Goal: Task Accomplishment & Management: Use online tool/utility

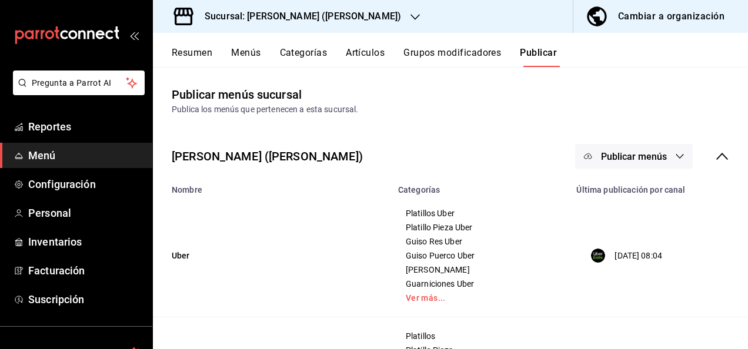
click at [302, 16] on h3 "Sucursal: [PERSON_NAME] ([PERSON_NAME])" at bounding box center [298, 16] width 206 height 14
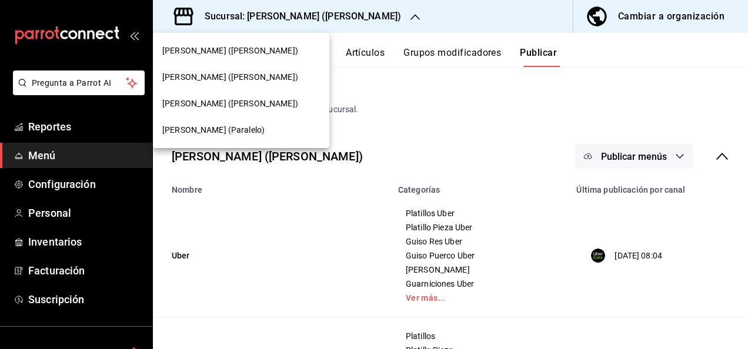
click at [234, 42] on div "[PERSON_NAME] ([PERSON_NAME])" at bounding box center [241, 51] width 176 height 26
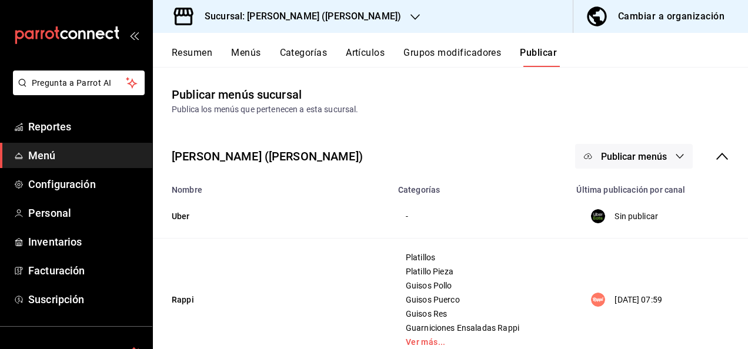
click at [196, 52] on button "Resumen" at bounding box center [192, 57] width 41 height 20
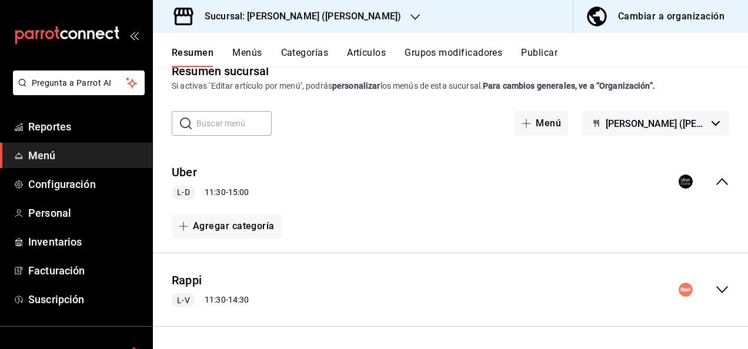
scroll to position [71, 0]
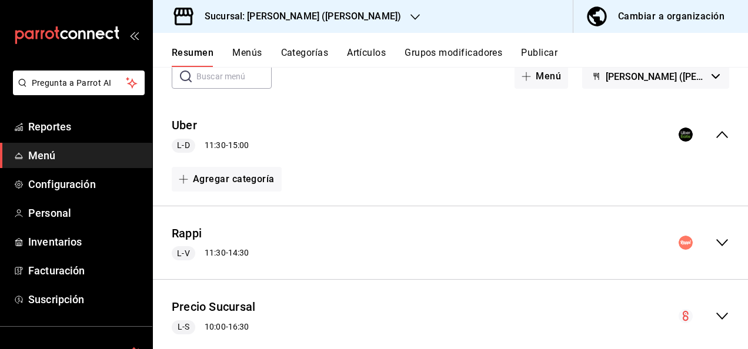
click at [717, 246] on icon "collapse-menu-row" at bounding box center [722, 243] width 14 height 14
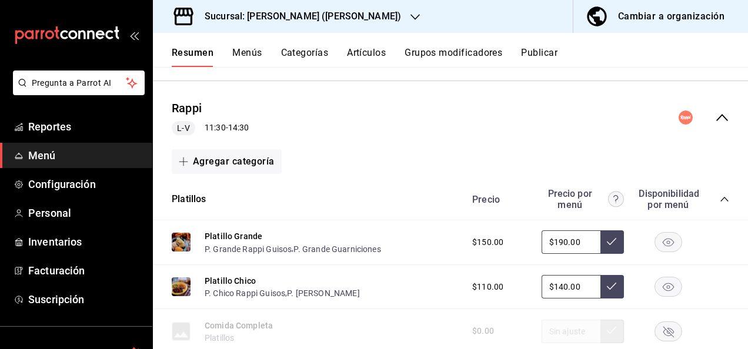
scroll to position [243, 0]
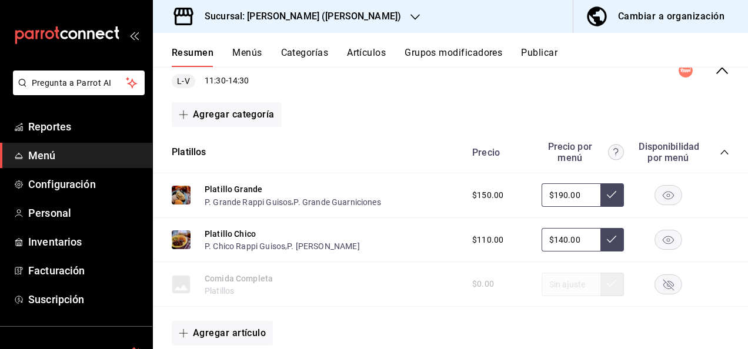
click at [720, 149] on icon "collapse-category-row" at bounding box center [724, 152] width 9 height 9
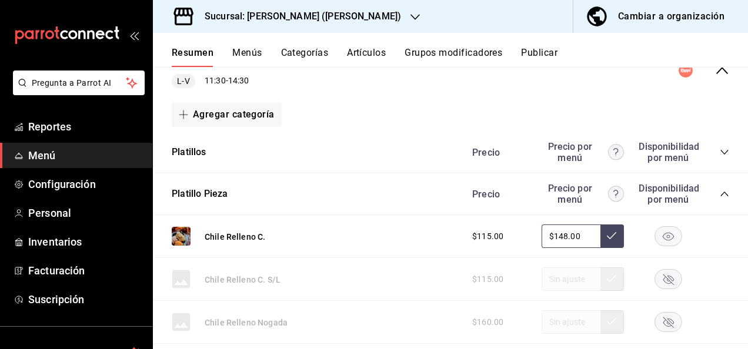
click at [720, 193] on icon "collapse-category-row" at bounding box center [724, 193] width 9 height 9
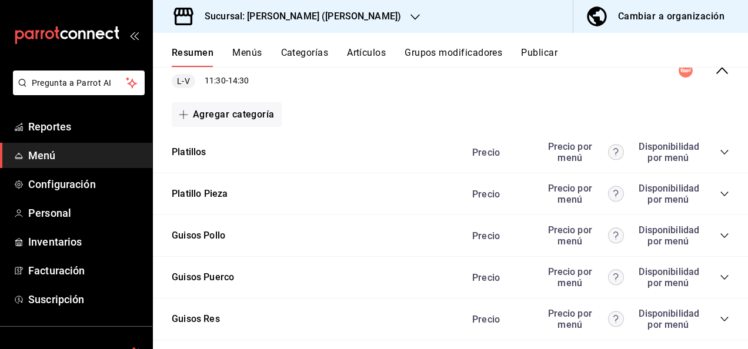
click at [720, 238] on icon "collapse-category-row" at bounding box center [724, 235] width 9 height 9
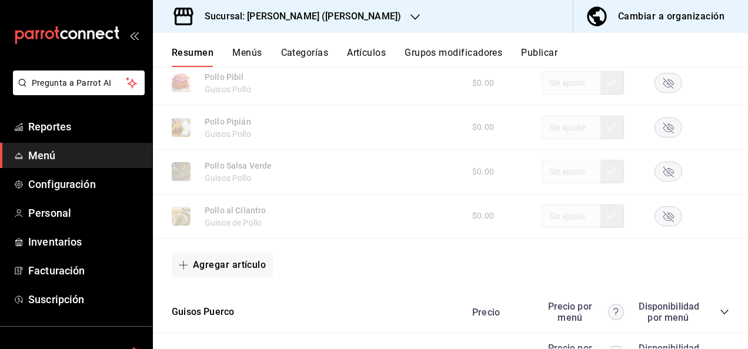
scroll to position [941, 0]
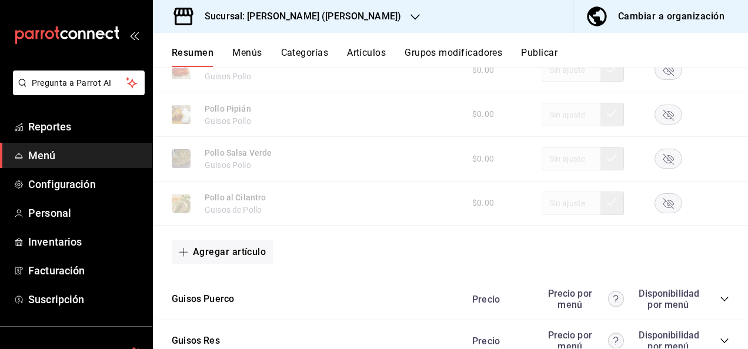
click at [661, 201] on rect "button" at bounding box center [668, 202] width 27 height 19
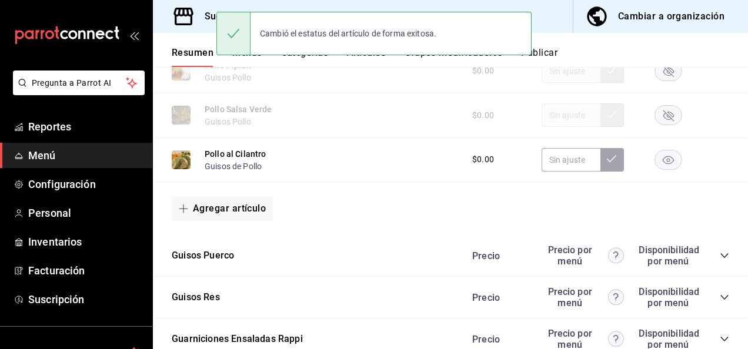
scroll to position [988, 0]
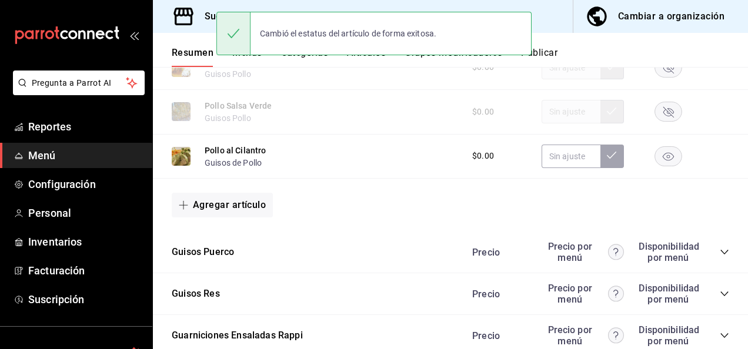
click at [720, 255] on icon "collapse-category-row" at bounding box center [724, 252] width 8 height 5
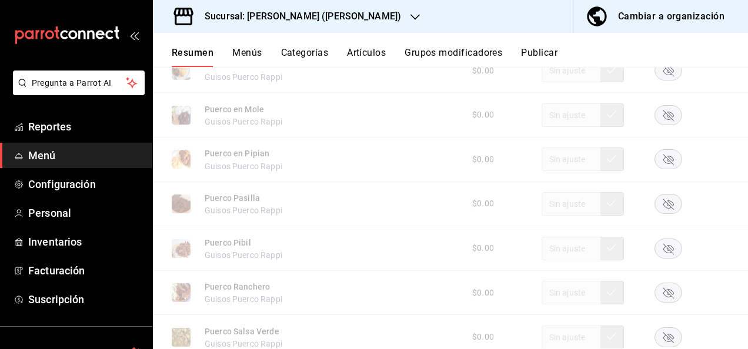
scroll to position [1349, 0]
click at [667, 166] on rect "button" at bounding box center [668, 156] width 27 height 19
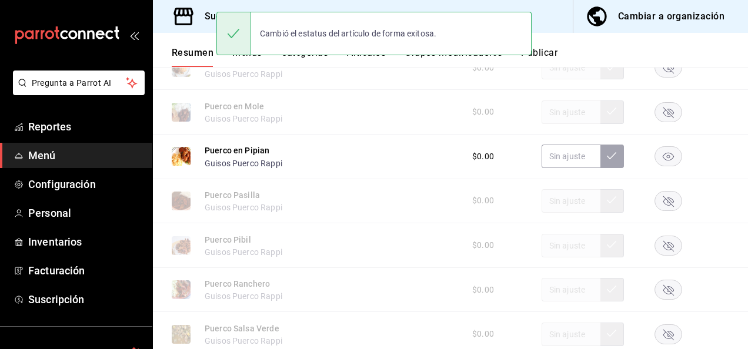
click at [550, 51] on button "Publicar" at bounding box center [539, 57] width 36 height 20
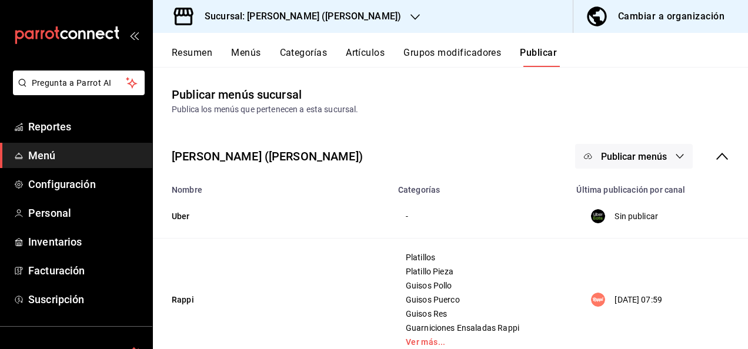
click at [662, 156] on button "Publicar menús" at bounding box center [634, 156] width 118 height 25
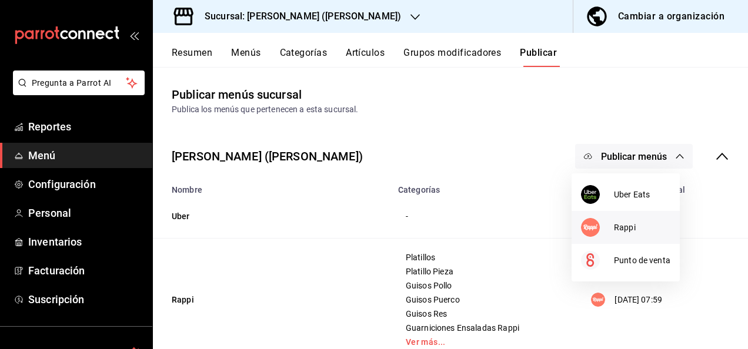
click at [608, 223] on div at bounding box center [597, 227] width 33 height 19
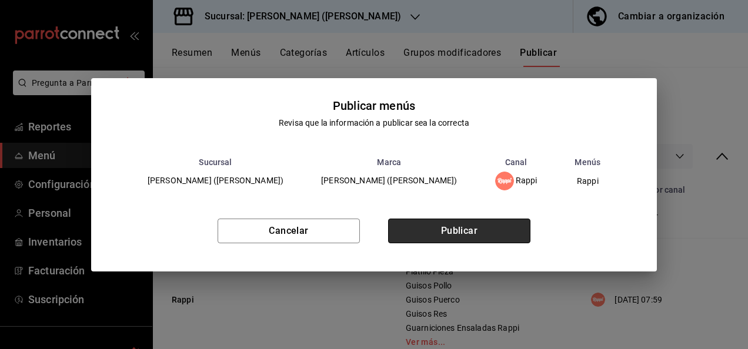
click at [494, 232] on button "Publicar" at bounding box center [459, 231] width 142 height 25
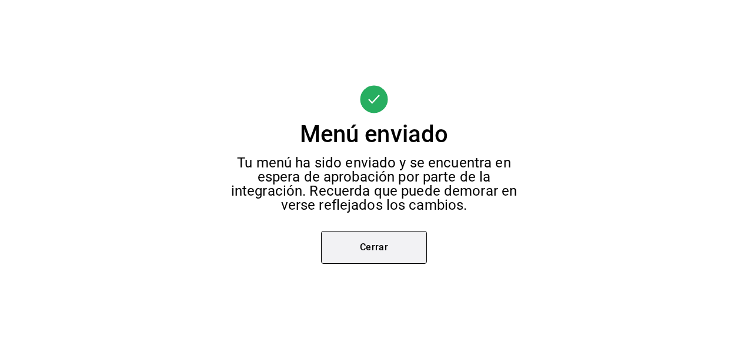
click at [376, 239] on button "Cerrar" at bounding box center [374, 247] width 106 height 33
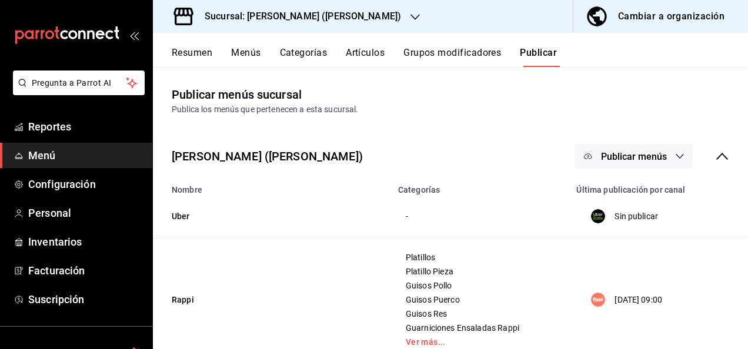
click at [290, 13] on h3 "Sucursal: [PERSON_NAME] ([PERSON_NAME])" at bounding box center [298, 16] width 206 height 14
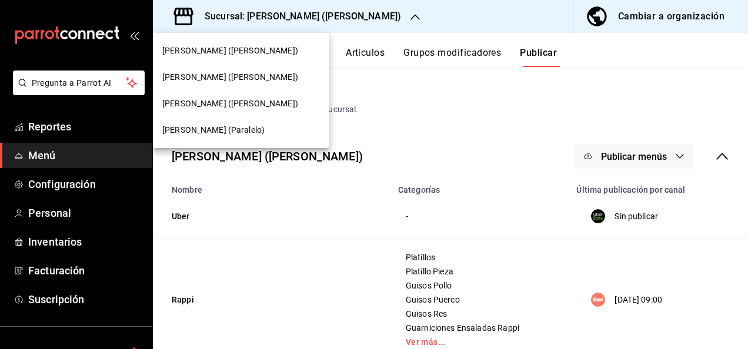
click at [211, 132] on span "[PERSON_NAME] (Paralelo)" at bounding box center [213, 130] width 102 height 12
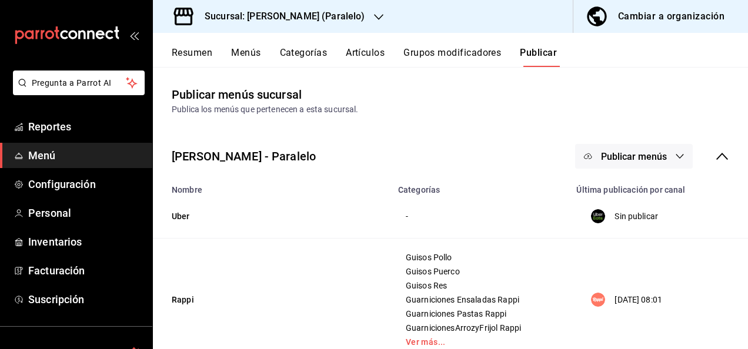
click at [191, 54] on button "Resumen" at bounding box center [192, 57] width 41 height 20
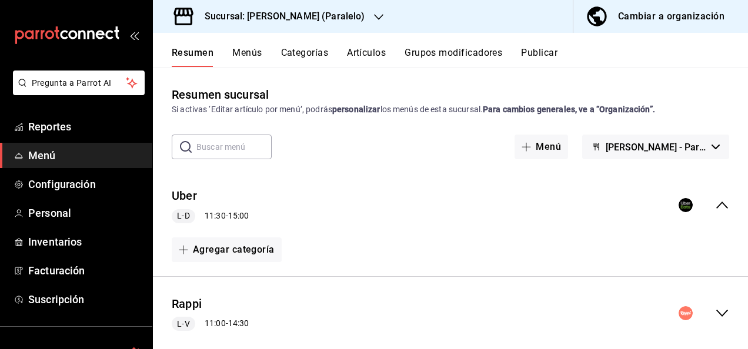
click at [715, 313] on icon "collapse-menu-row" at bounding box center [722, 313] width 14 height 14
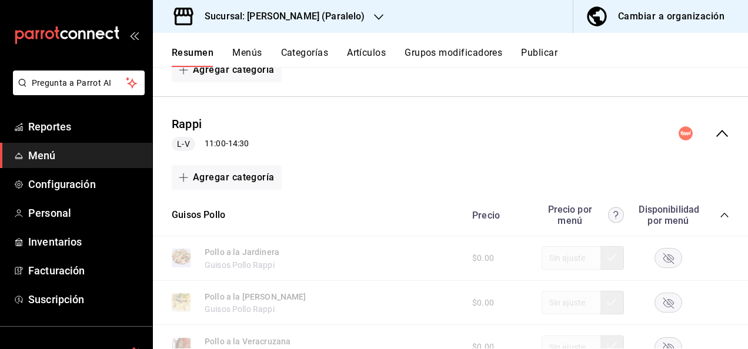
scroll to position [235, 0]
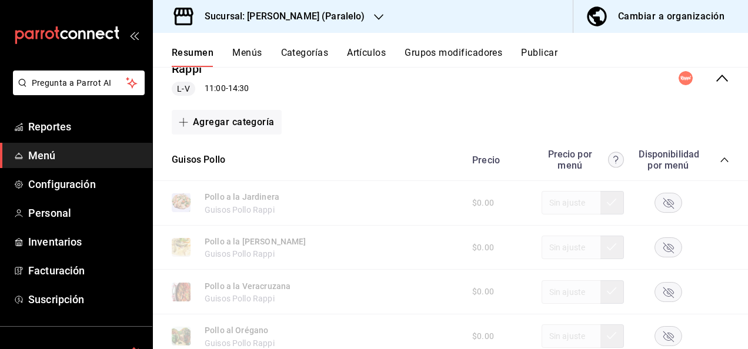
click at [720, 156] on icon "collapse-category-row" at bounding box center [724, 159] width 9 height 9
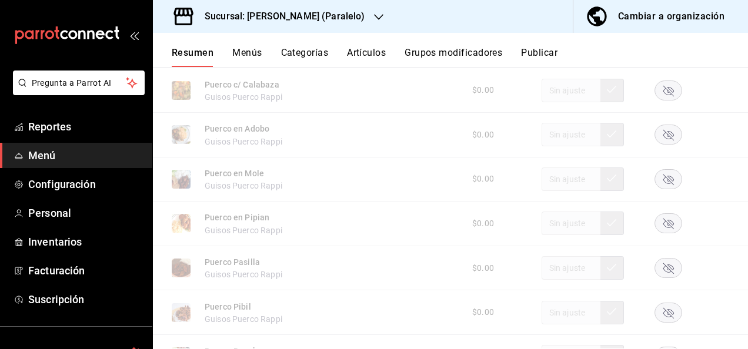
scroll to position [502, 0]
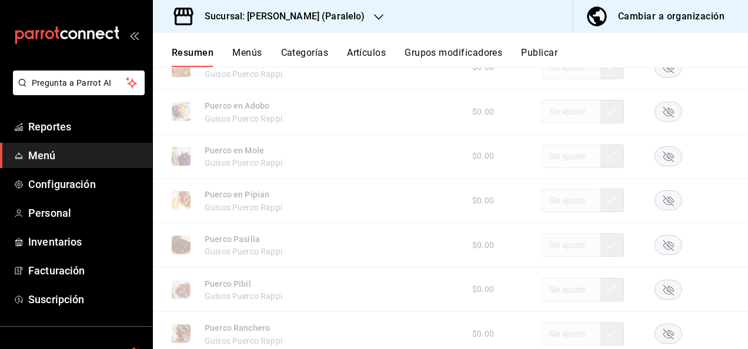
click at [657, 199] on rect "button" at bounding box center [668, 200] width 27 height 19
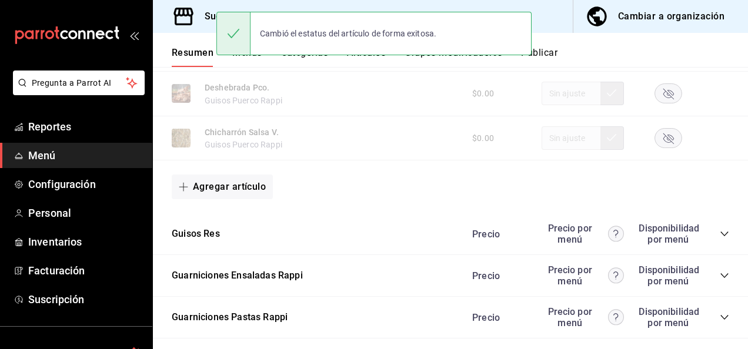
scroll to position [894, 0]
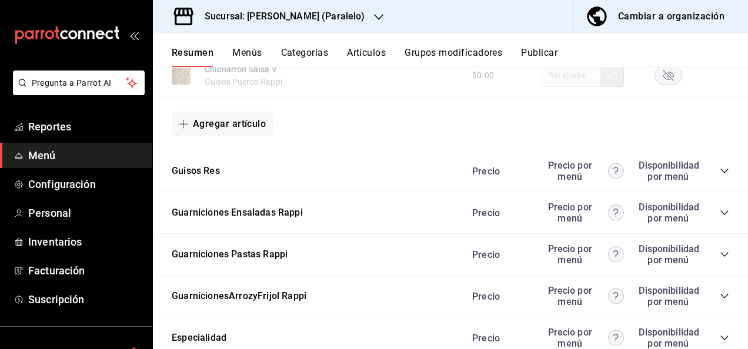
click at [720, 176] on icon "collapse-category-row" at bounding box center [724, 170] width 9 height 9
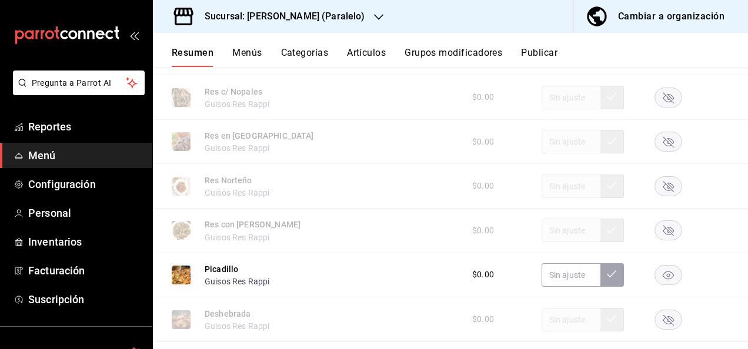
scroll to position [1262, 0]
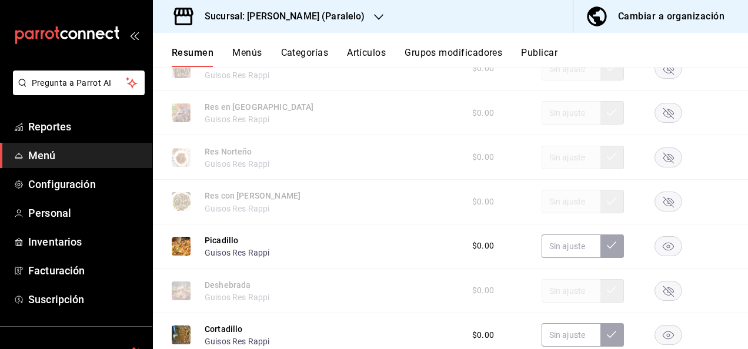
click at [661, 202] on rect "button" at bounding box center [668, 201] width 27 height 19
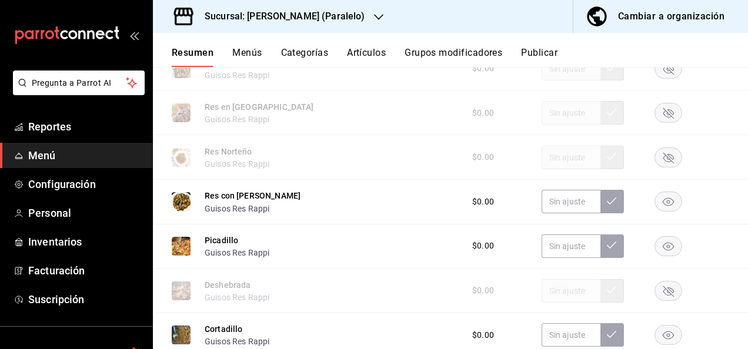
click at [551, 54] on button "Publicar" at bounding box center [539, 57] width 36 height 20
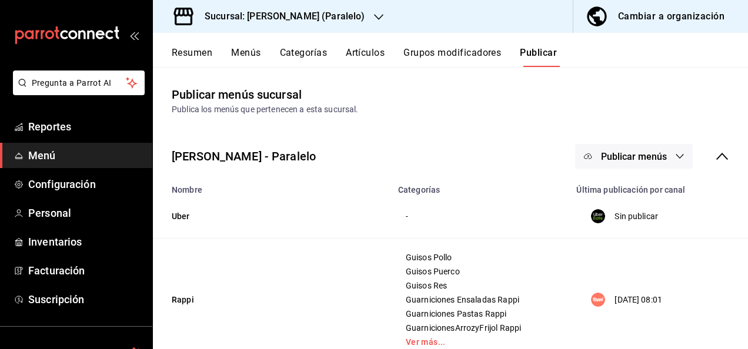
click at [655, 159] on span "Publicar menús" at bounding box center [634, 156] width 66 height 11
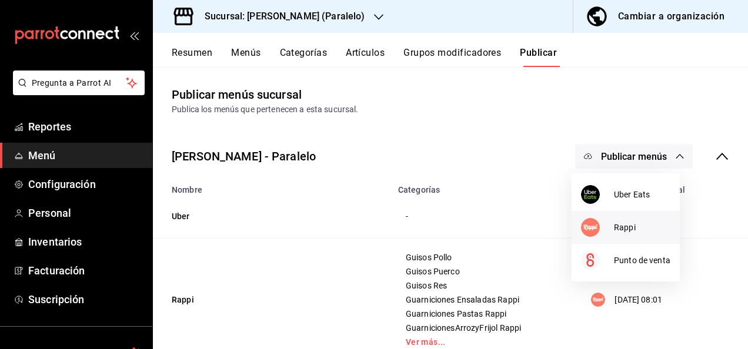
click at [616, 238] on li "Rappi" at bounding box center [626, 227] width 108 height 33
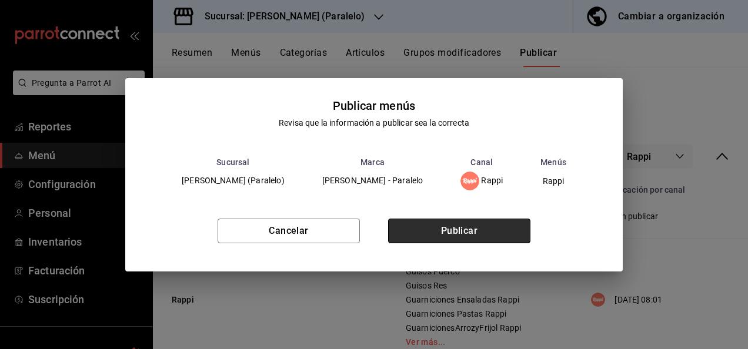
click at [466, 230] on button "Publicar" at bounding box center [459, 231] width 142 height 25
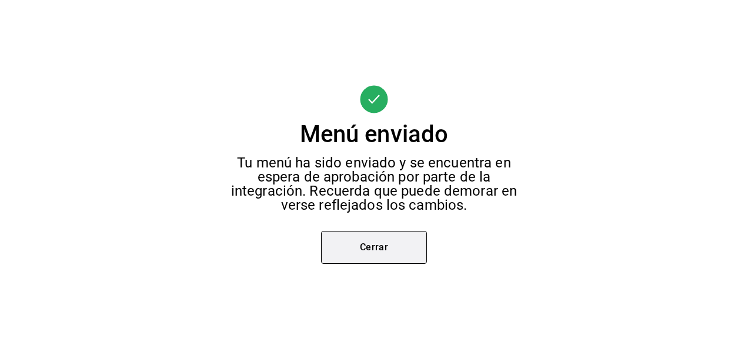
click at [365, 258] on button "Cerrar" at bounding box center [374, 247] width 106 height 33
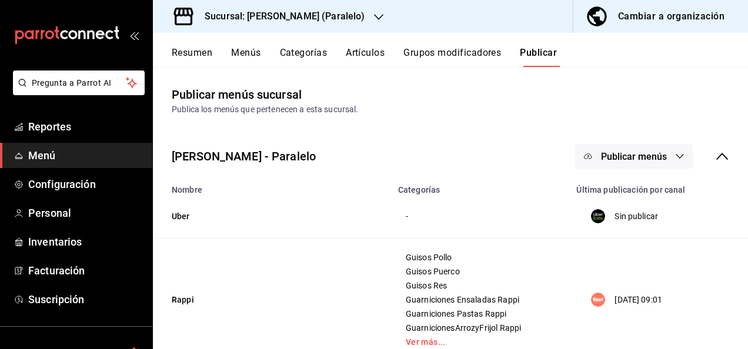
click at [278, 14] on h3 "Sucursal: [PERSON_NAME] (Paralelo)" at bounding box center [279, 16] width 169 height 14
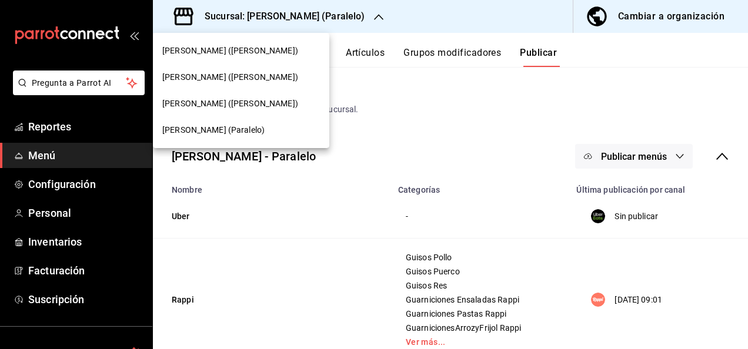
click at [233, 102] on span "[PERSON_NAME] ([PERSON_NAME])" at bounding box center [230, 104] width 136 height 12
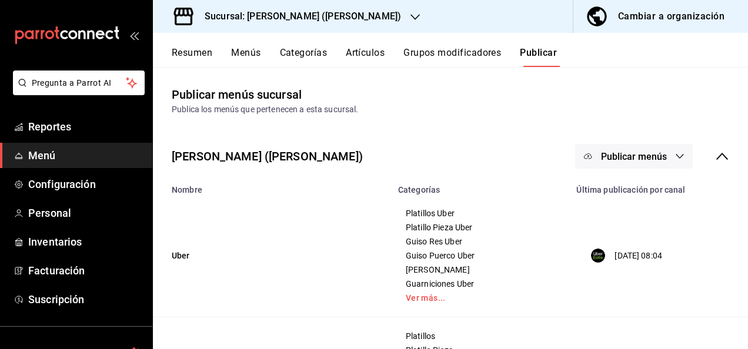
click at [183, 51] on button "Resumen" at bounding box center [192, 57] width 41 height 20
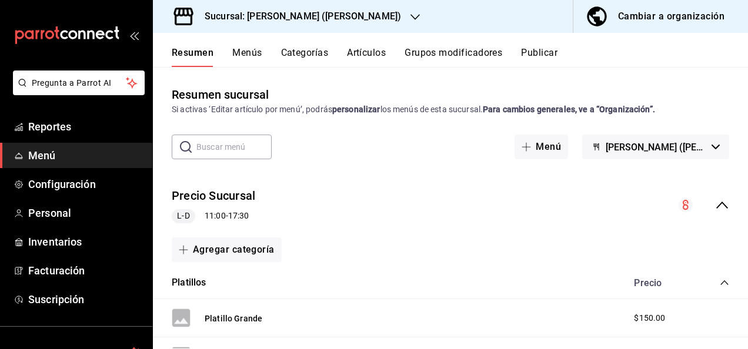
click at [715, 204] on icon "collapse-menu-row" at bounding box center [722, 205] width 14 height 14
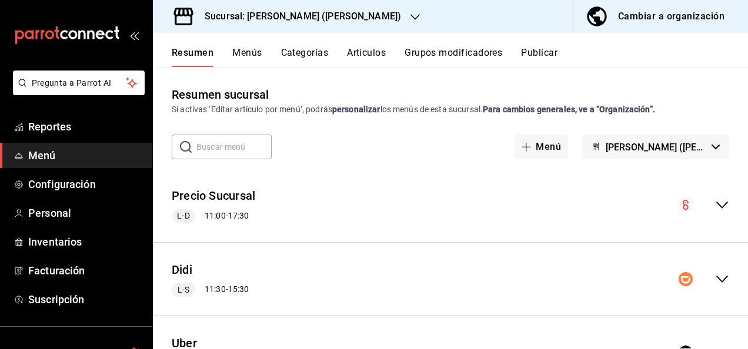
click at [715, 281] on icon "collapse-menu-row" at bounding box center [722, 279] width 14 height 14
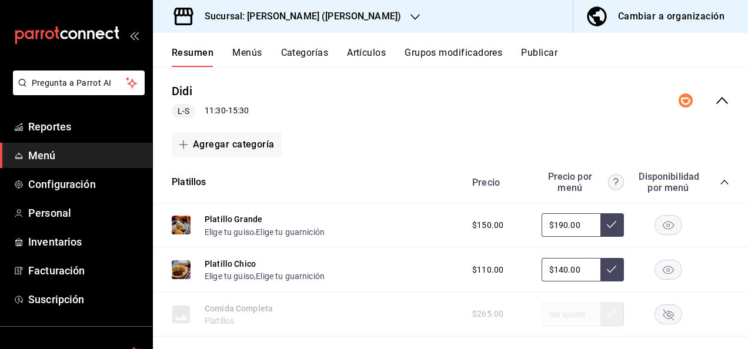
scroll to position [180, 0]
click at [720, 181] on icon "collapse-category-row" at bounding box center [724, 180] width 9 height 9
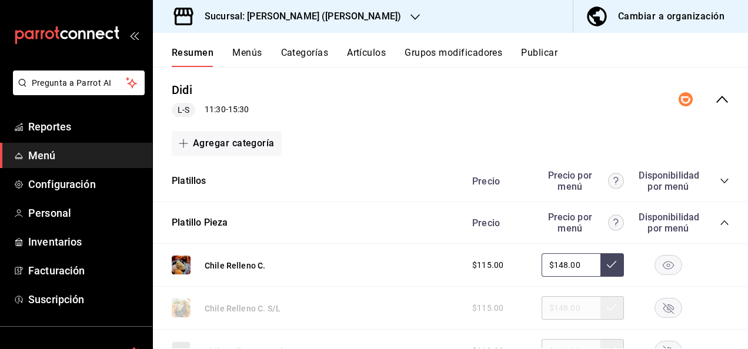
click at [720, 222] on icon "collapse-category-row" at bounding box center [724, 223] width 8 height 5
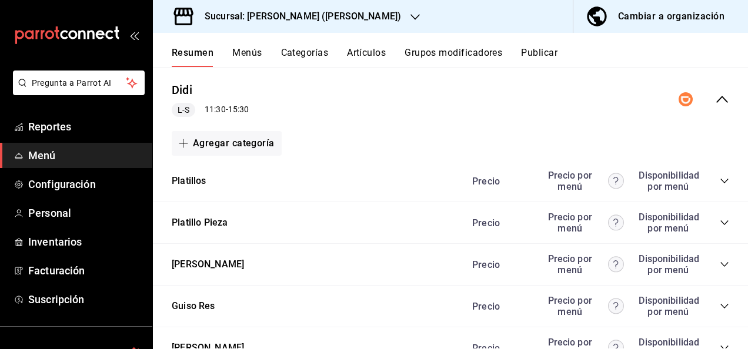
click at [713, 298] on div "Precio Precio por menú Disponibilidad por menú" at bounding box center [594, 306] width 269 height 22
click at [720, 308] on icon "collapse-category-row" at bounding box center [724, 306] width 9 height 9
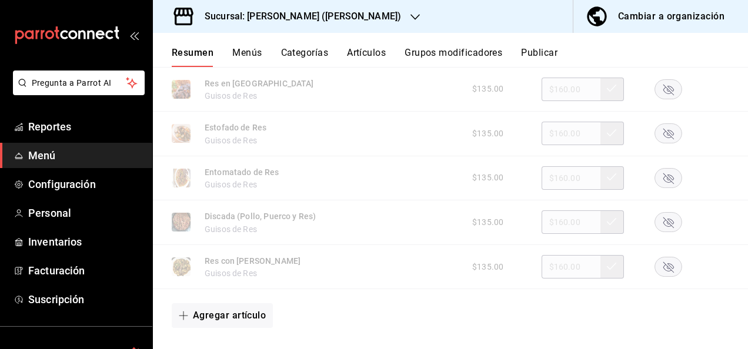
scroll to position [768, 0]
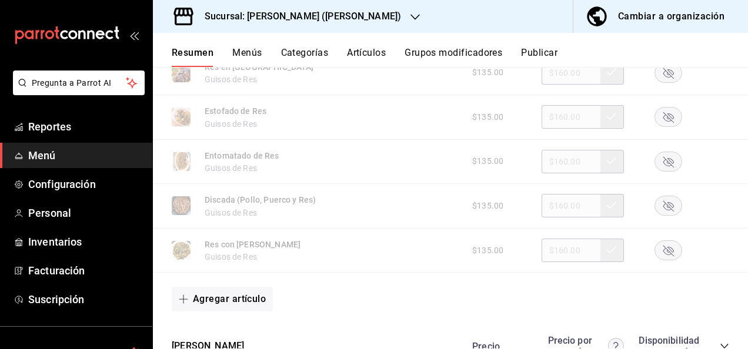
click at [660, 243] on rect "button" at bounding box center [668, 250] width 27 height 19
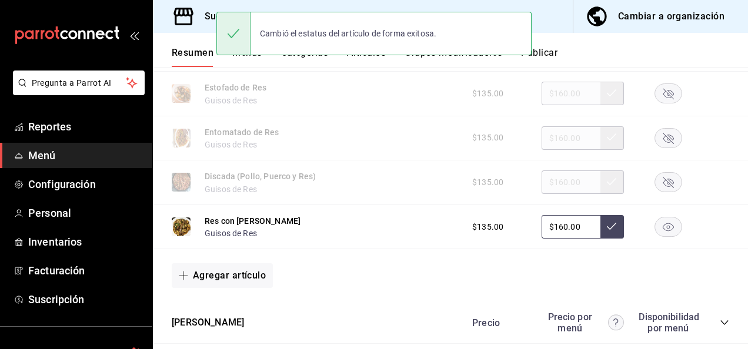
scroll to position [894, 0]
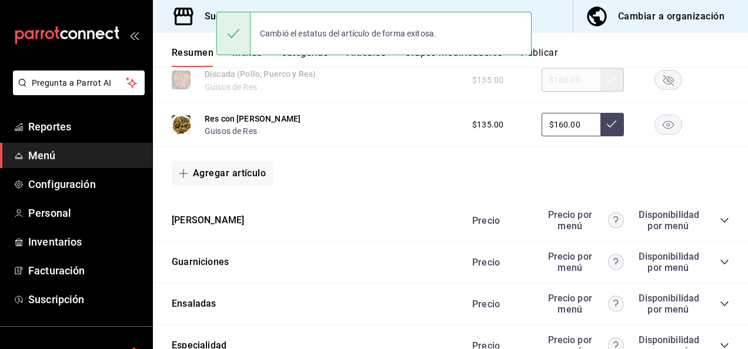
click at [720, 222] on icon "collapse-category-row" at bounding box center [724, 220] width 8 height 5
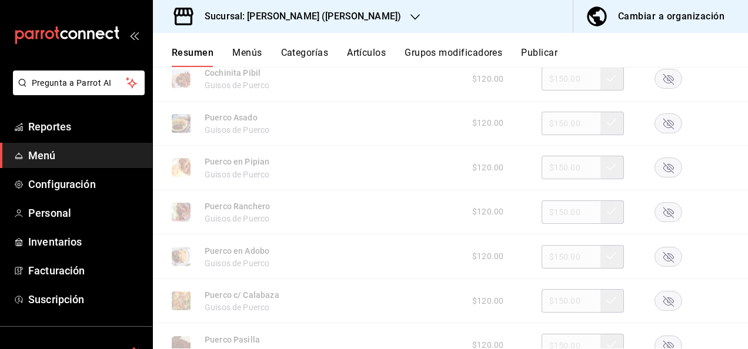
scroll to position [1113, 0]
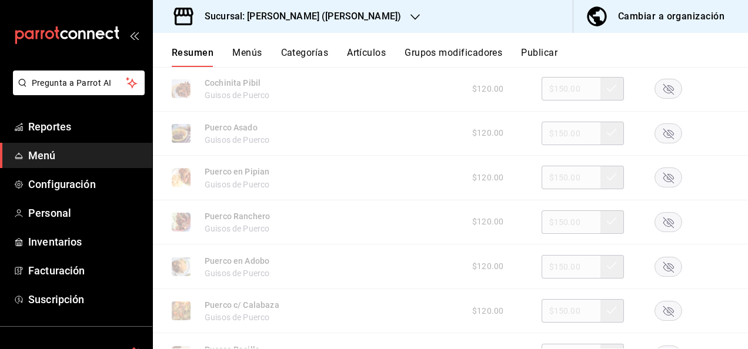
click at [663, 179] on rect "button" at bounding box center [668, 177] width 27 height 19
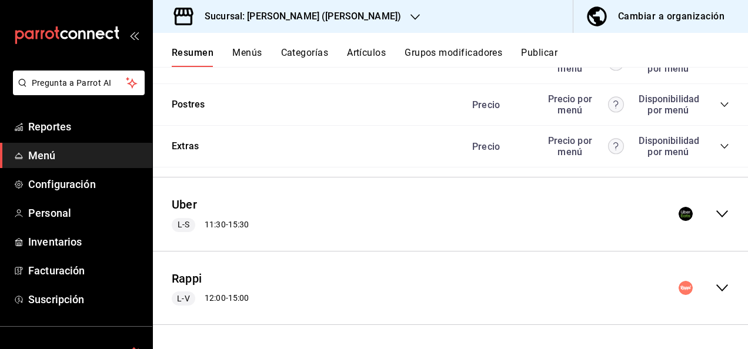
scroll to position [1898, 0]
click at [717, 215] on icon "collapse-menu-row" at bounding box center [722, 214] width 14 height 14
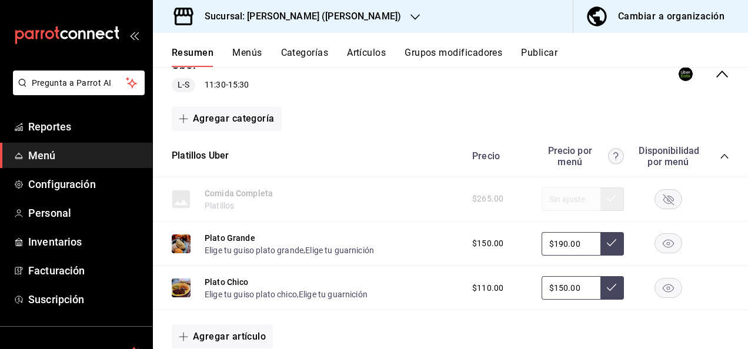
scroll to position [2055, 0]
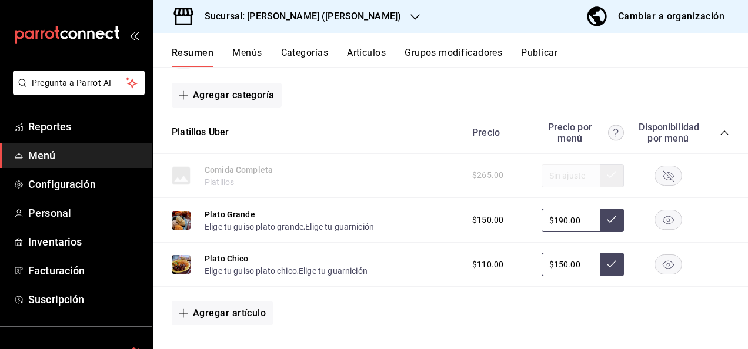
click at [720, 135] on icon "collapse-category-row" at bounding box center [724, 133] width 8 height 5
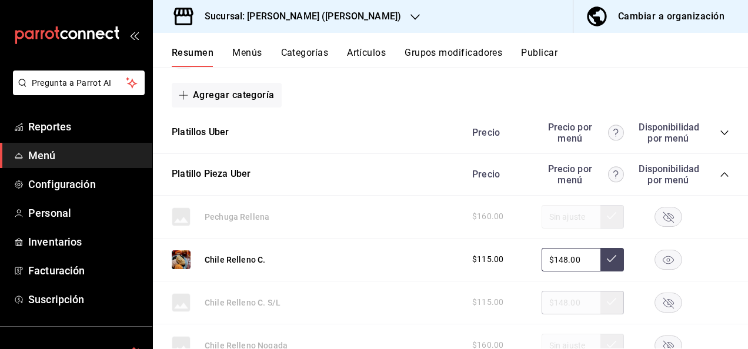
click at [720, 178] on icon "collapse-category-row" at bounding box center [724, 174] width 9 height 9
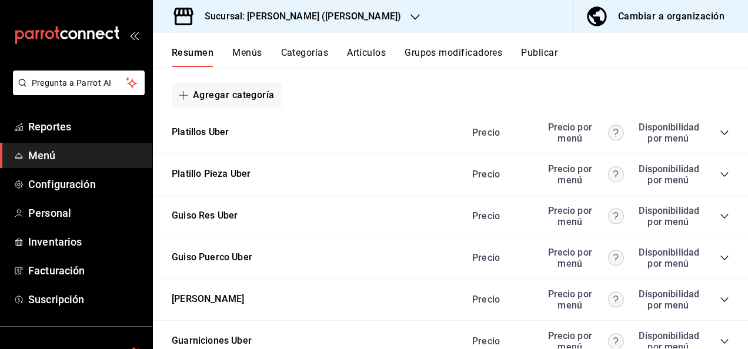
click at [720, 221] on icon "collapse-category-row" at bounding box center [724, 216] width 9 height 9
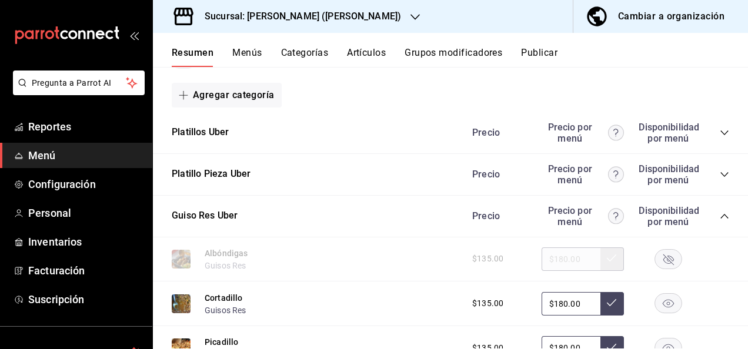
click at [745, 349] on main "Resumen sucursal Si activas ‘Editar artículo por menú’, podrás personalizar los…" at bounding box center [450, 208] width 595 height 282
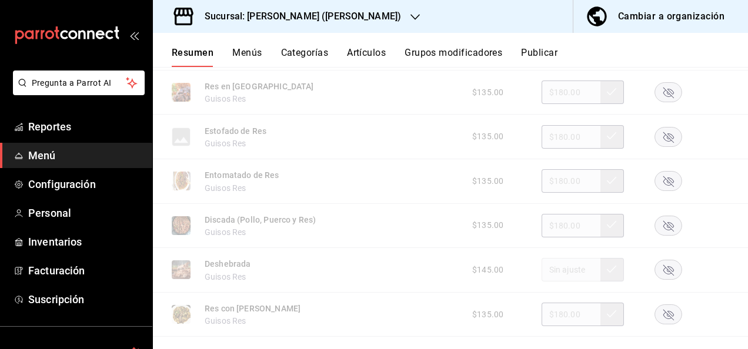
scroll to position [2596, 0]
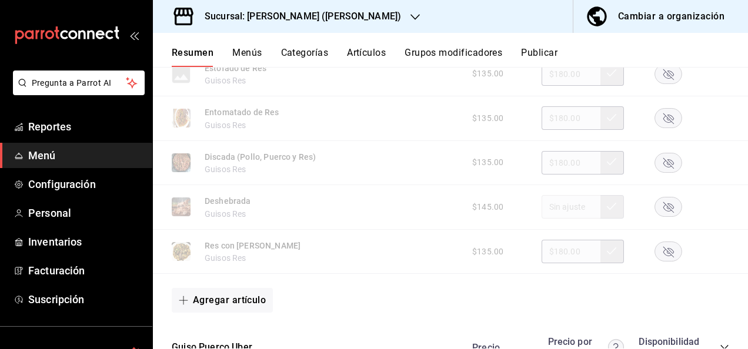
click at [659, 258] on rect "button" at bounding box center [668, 251] width 27 height 19
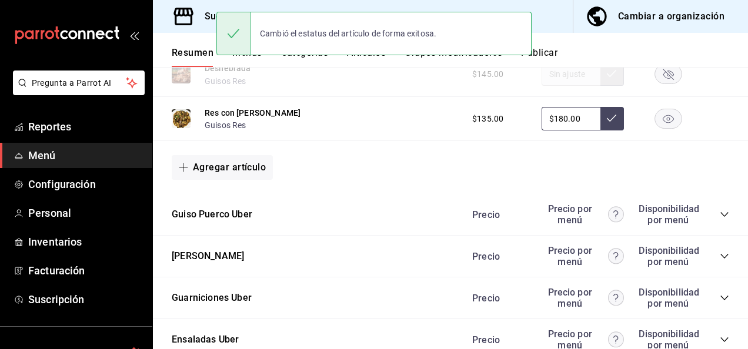
scroll to position [2737, 0]
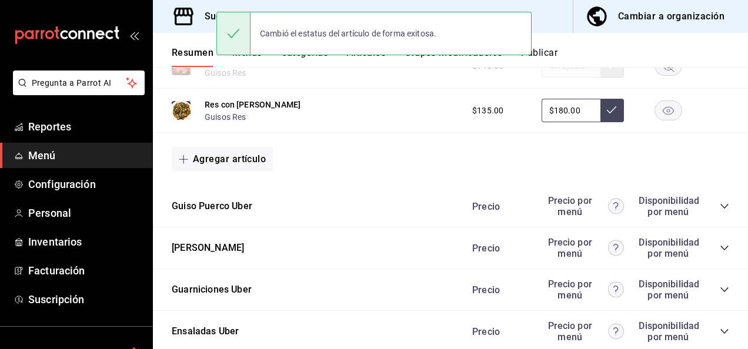
click at [720, 211] on icon "collapse-category-row" at bounding box center [724, 206] width 9 height 9
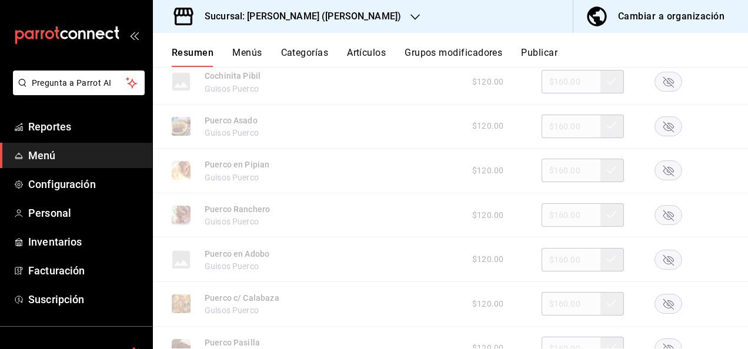
scroll to position [2949, 0]
click at [663, 177] on icon "button" at bounding box center [668, 171] width 11 height 11
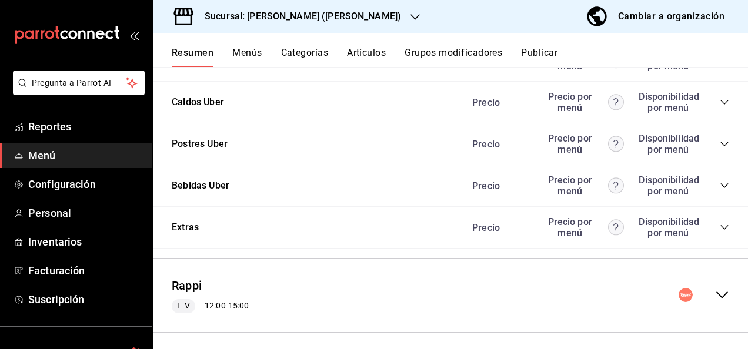
scroll to position [3660, 0]
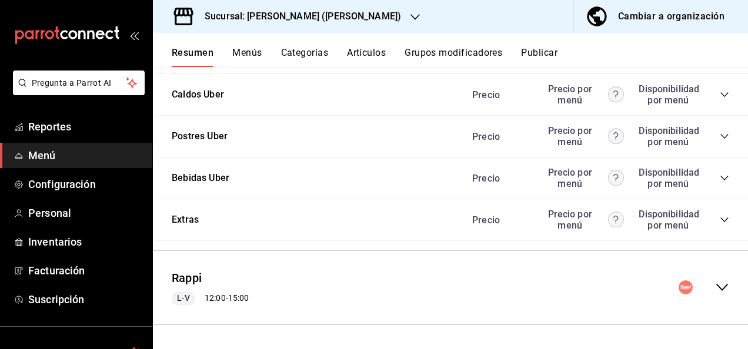
click at [710, 281] on div "Rappi L-V 12:00 - 15:00" at bounding box center [450, 288] width 595 height 55
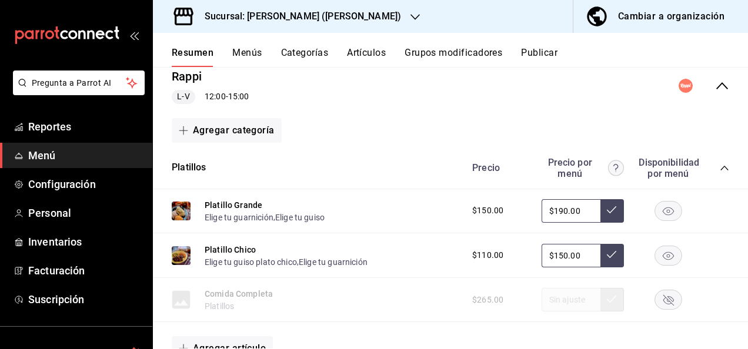
scroll to position [3887, 0]
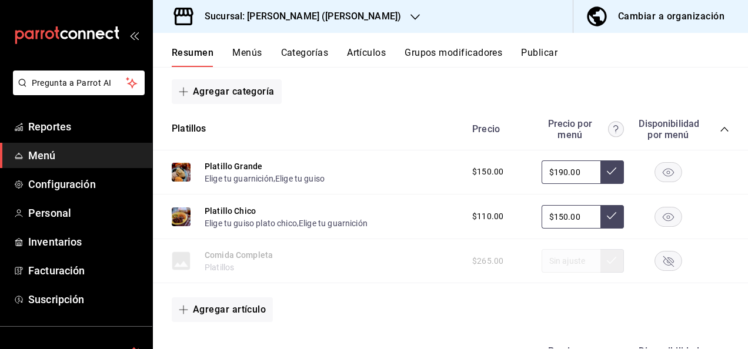
click at [720, 134] on icon "collapse-category-row" at bounding box center [724, 129] width 9 height 9
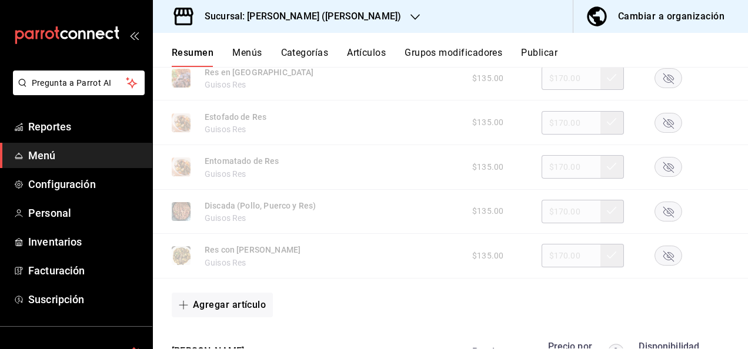
scroll to position [4413, 0]
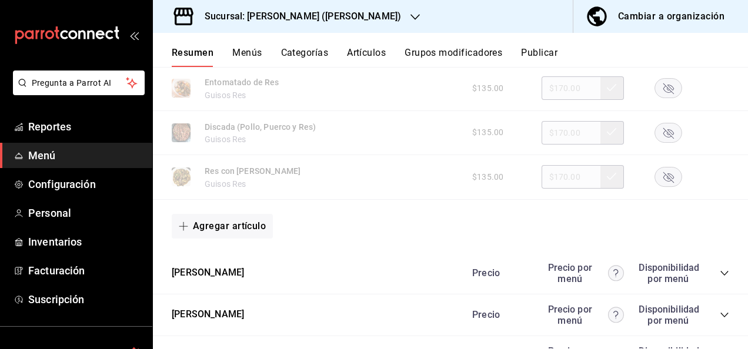
click at [658, 186] on rect "button" at bounding box center [668, 177] width 27 height 19
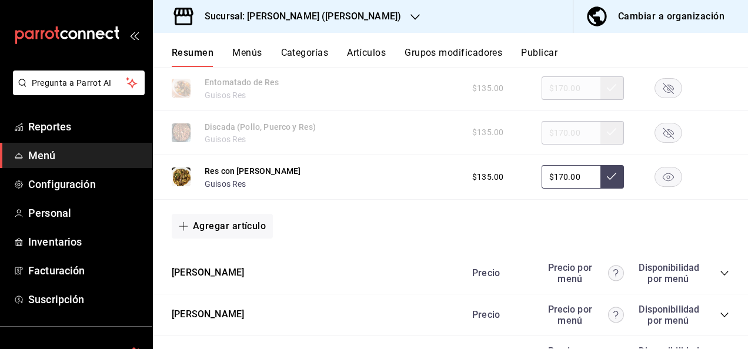
click at [720, 278] on icon "collapse-category-row" at bounding box center [724, 273] width 9 height 9
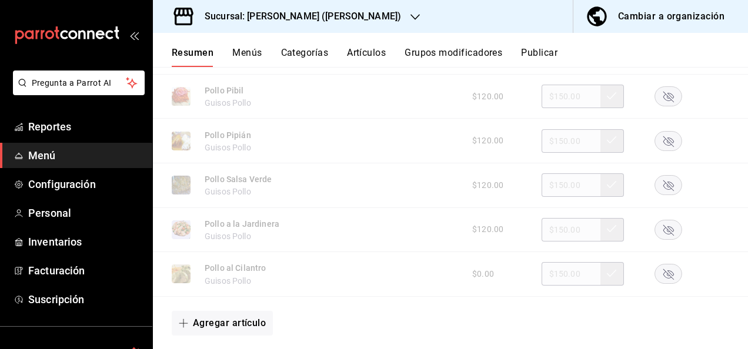
scroll to position [5079, 0]
click at [665, 282] on rect "button" at bounding box center [668, 272] width 27 height 19
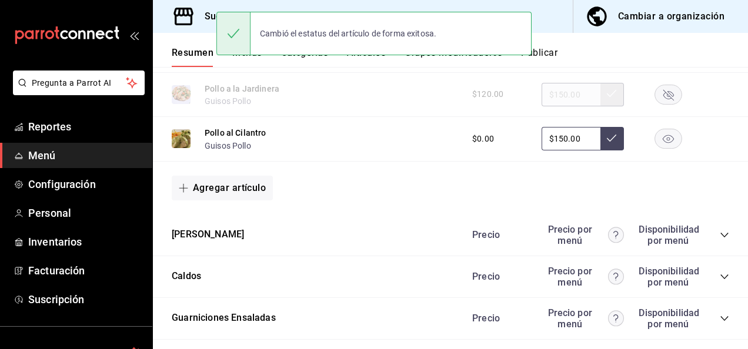
scroll to position [5260, 0]
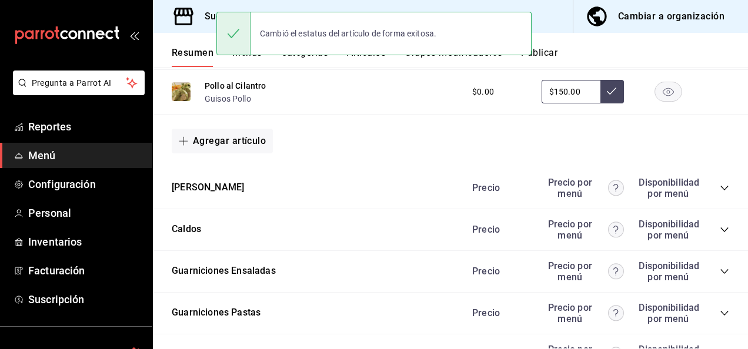
click at [720, 193] on icon "collapse-category-row" at bounding box center [724, 187] width 9 height 9
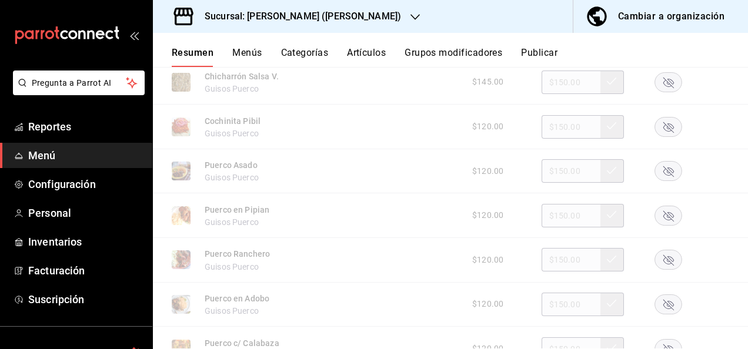
scroll to position [5456, 0]
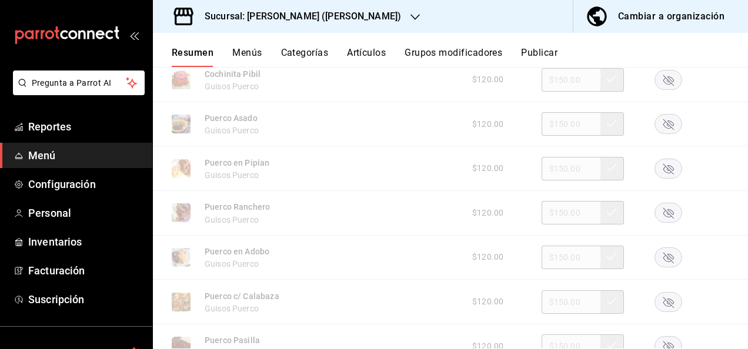
click at [657, 178] on rect "button" at bounding box center [668, 168] width 27 height 19
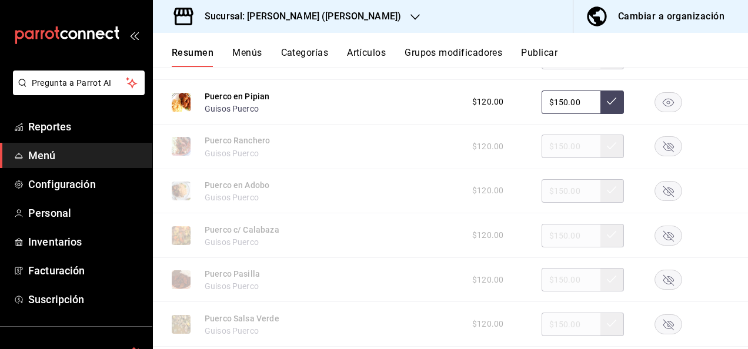
scroll to position [5534, 0]
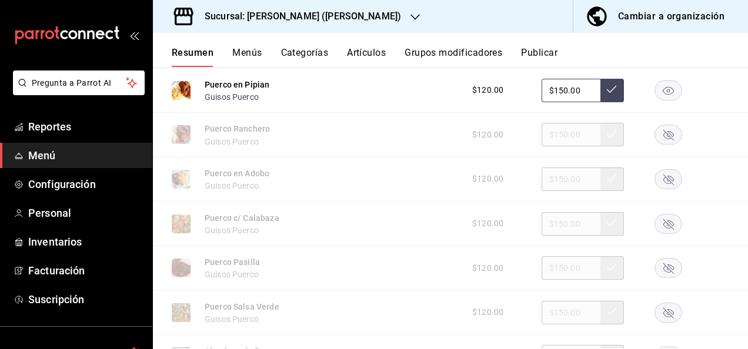
click at [655, 233] on rect "button" at bounding box center [668, 223] width 27 height 19
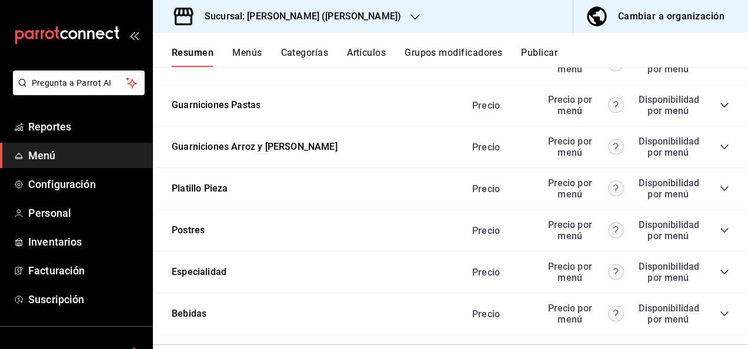
scroll to position [6143, 0]
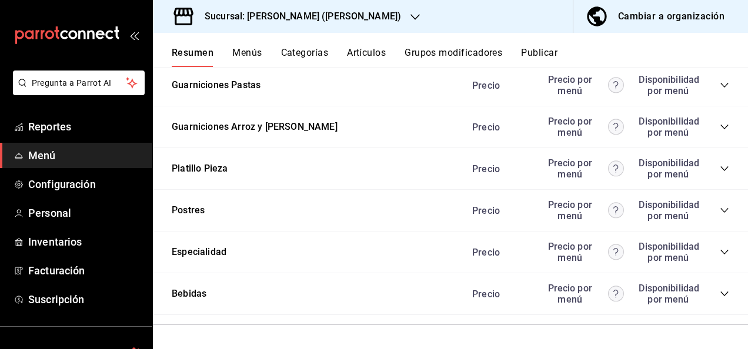
click at [552, 55] on button "Publicar" at bounding box center [539, 57] width 36 height 20
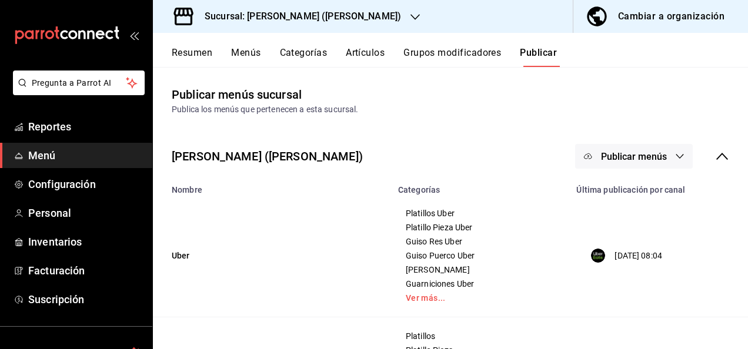
click at [653, 153] on span "Publicar menús" at bounding box center [634, 156] width 66 height 11
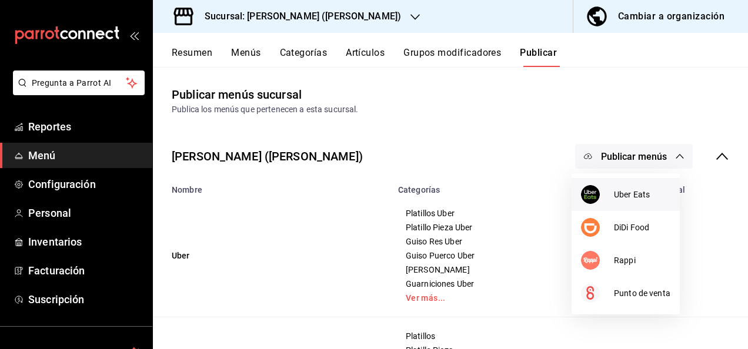
click at [623, 199] on span "Uber Eats" at bounding box center [642, 195] width 56 height 12
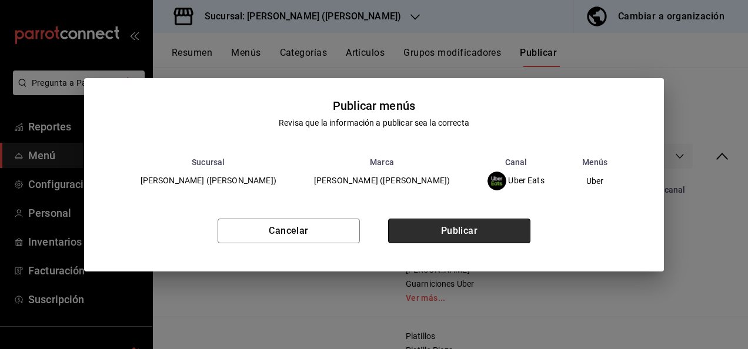
click at [496, 220] on button "Publicar" at bounding box center [459, 231] width 142 height 25
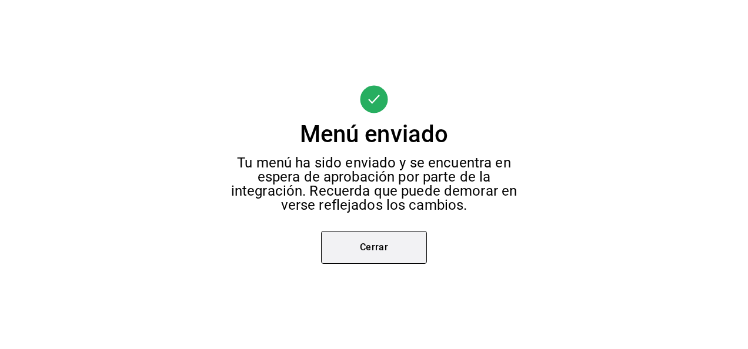
click at [361, 243] on button "Cerrar" at bounding box center [374, 247] width 106 height 33
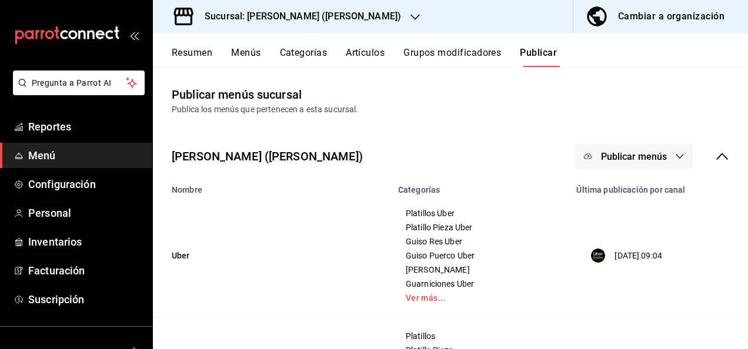
click at [646, 164] on button "Publicar menús" at bounding box center [634, 156] width 118 height 25
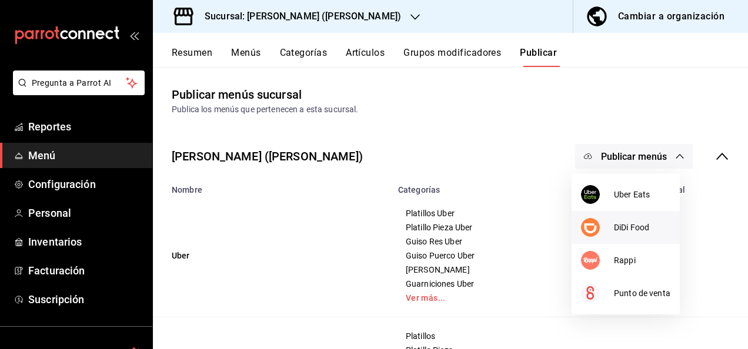
click at [620, 218] on li "DiDi Food" at bounding box center [626, 227] width 108 height 33
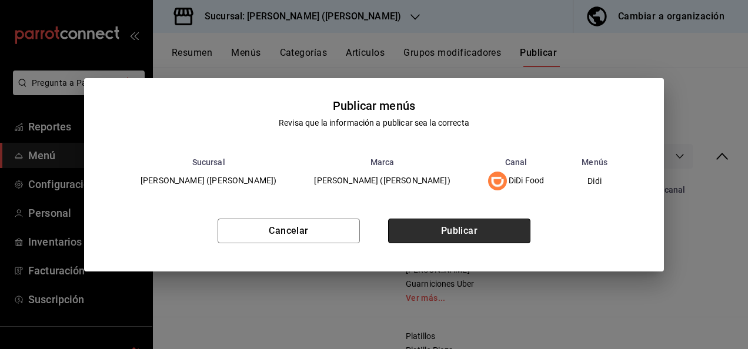
click at [455, 226] on button "Publicar" at bounding box center [459, 231] width 142 height 25
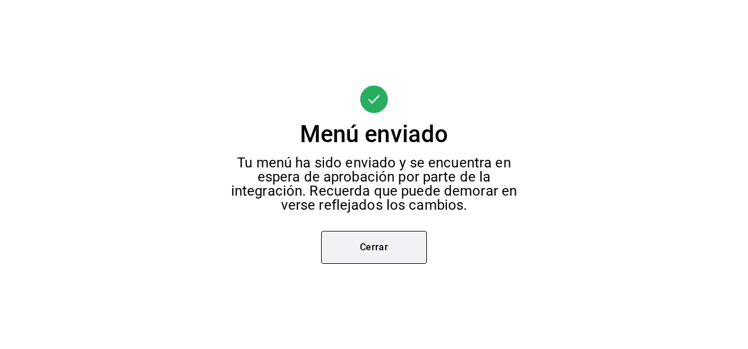
click at [386, 256] on button "Cerrar" at bounding box center [374, 247] width 106 height 33
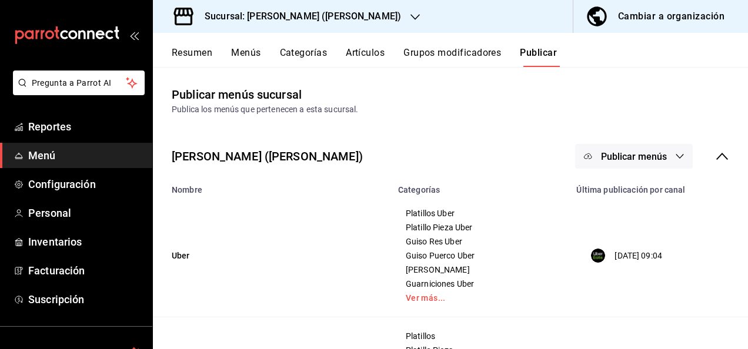
click at [675, 155] on icon "button" at bounding box center [679, 156] width 9 height 9
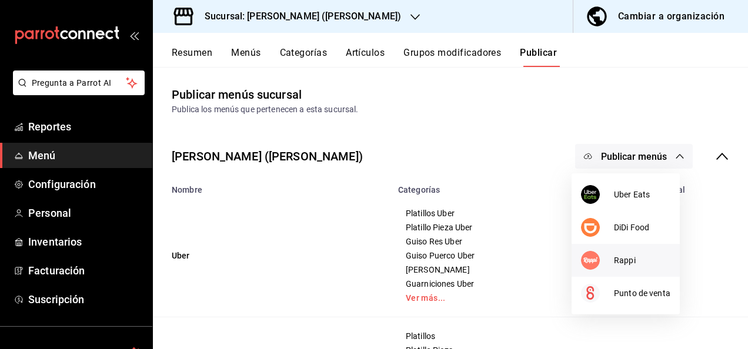
click at [619, 259] on span "Rappi" at bounding box center [642, 261] width 56 height 12
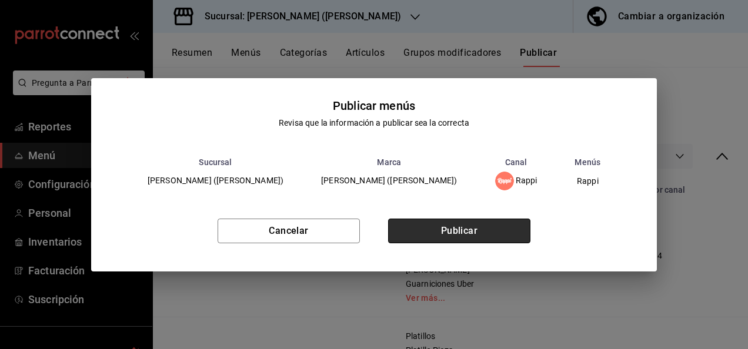
click at [466, 226] on button "Publicar" at bounding box center [459, 231] width 142 height 25
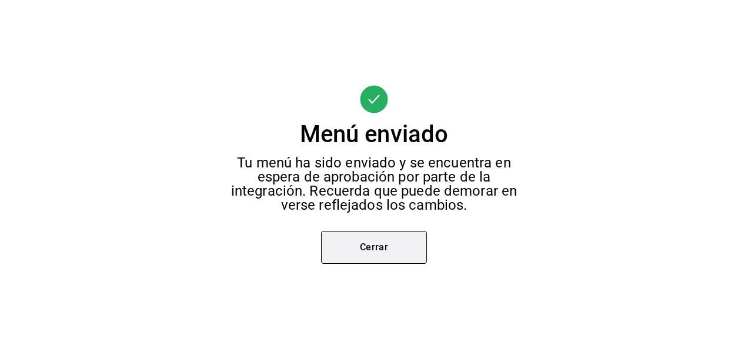
click at [405, 242] on button "Cerrar" at bounding box center [374, 247] width 106 height 33
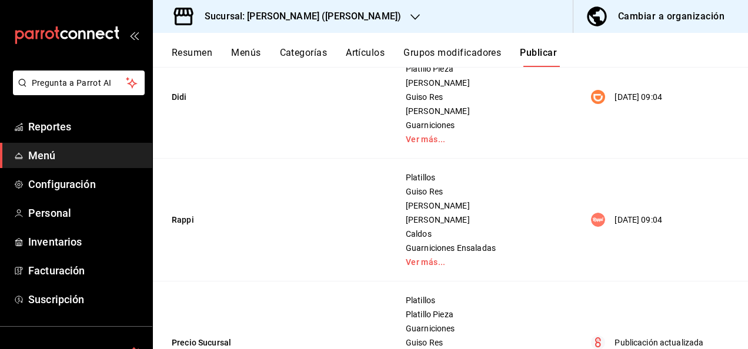
scroll to position [282, 0]
